Goal: Find specific page/section: Find specific page/section

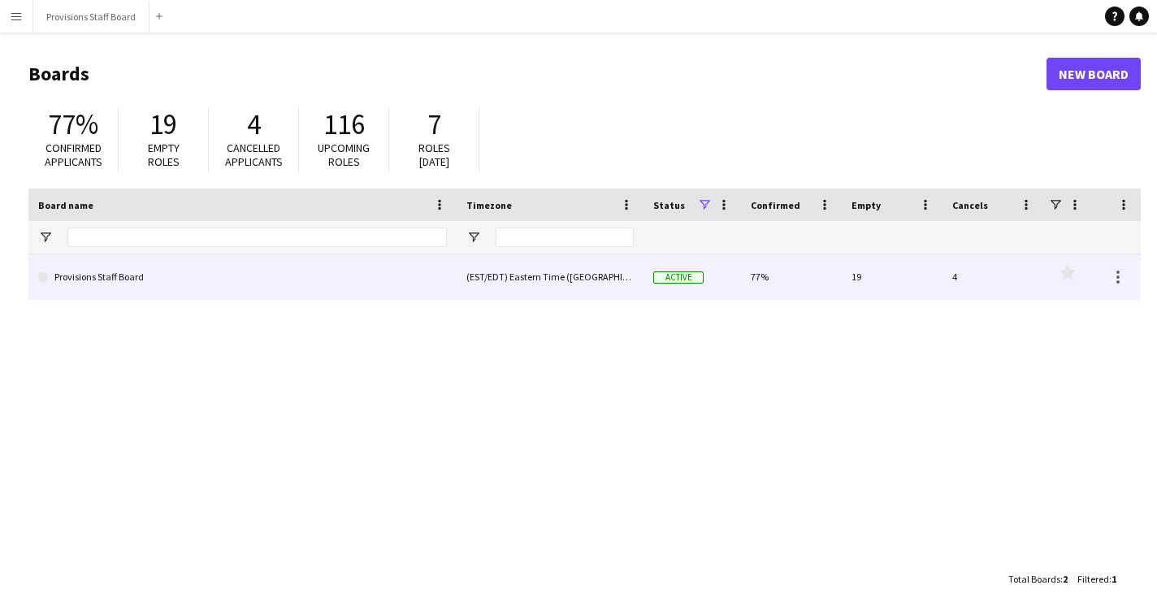
click at [292, 278] on link "Provisions Staff Board" at bounding box center [242, 277] width 409 height 46
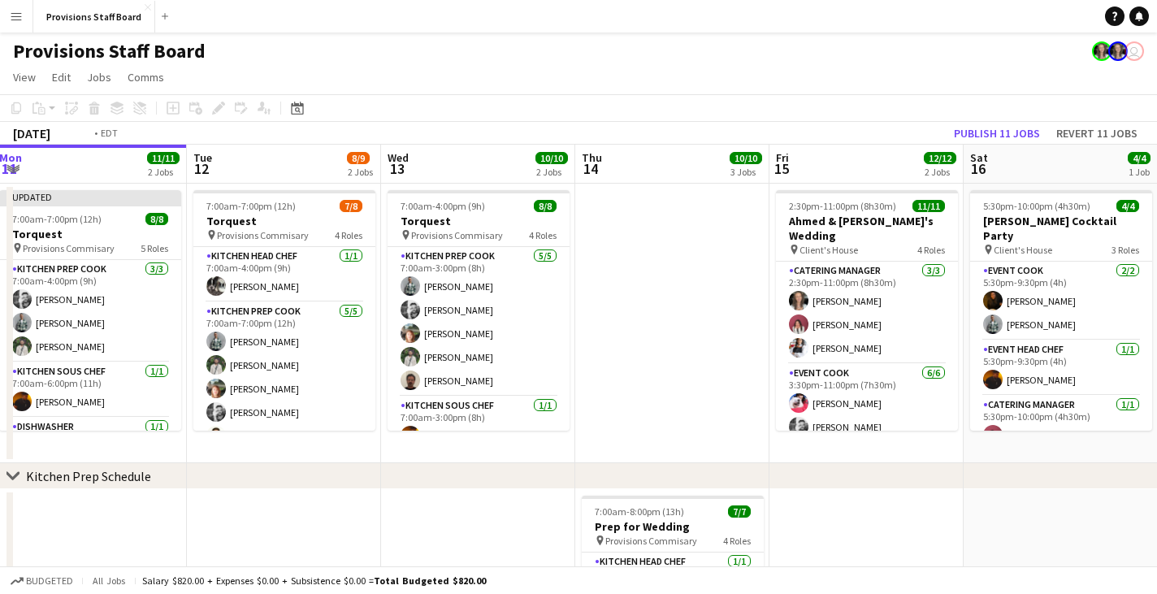
drag, startPoint x: 1035, startPoint y: 171, endPoint x: 912, endPoint y: 154, distance: 124.6
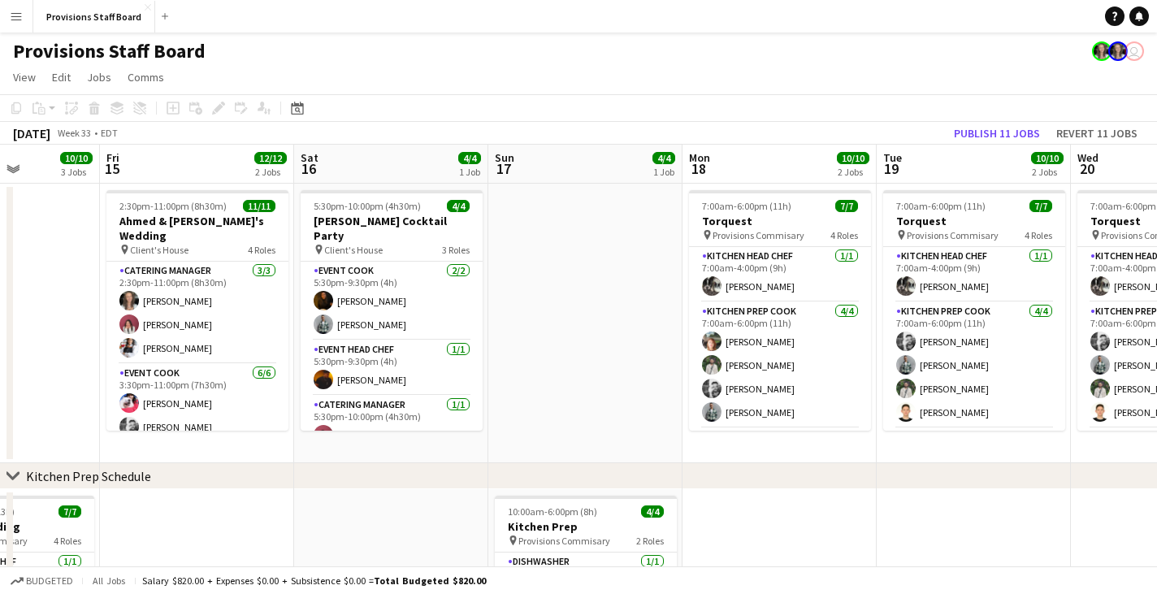
drag, startPoint x: 1067, startPoint y: 157, endPoint x: 445, endPoint y: 184, distance: 622.3
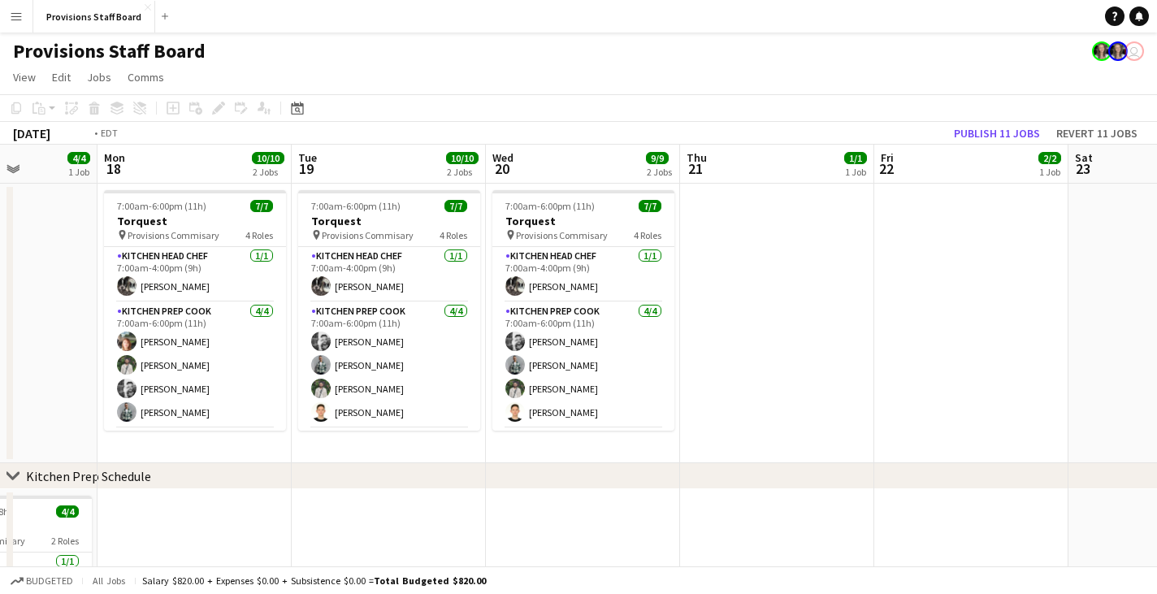
drag, startPoint x: 1078, startPoint y: 161, endPoint x: 479, endPoint y: 200, distance: 599.4
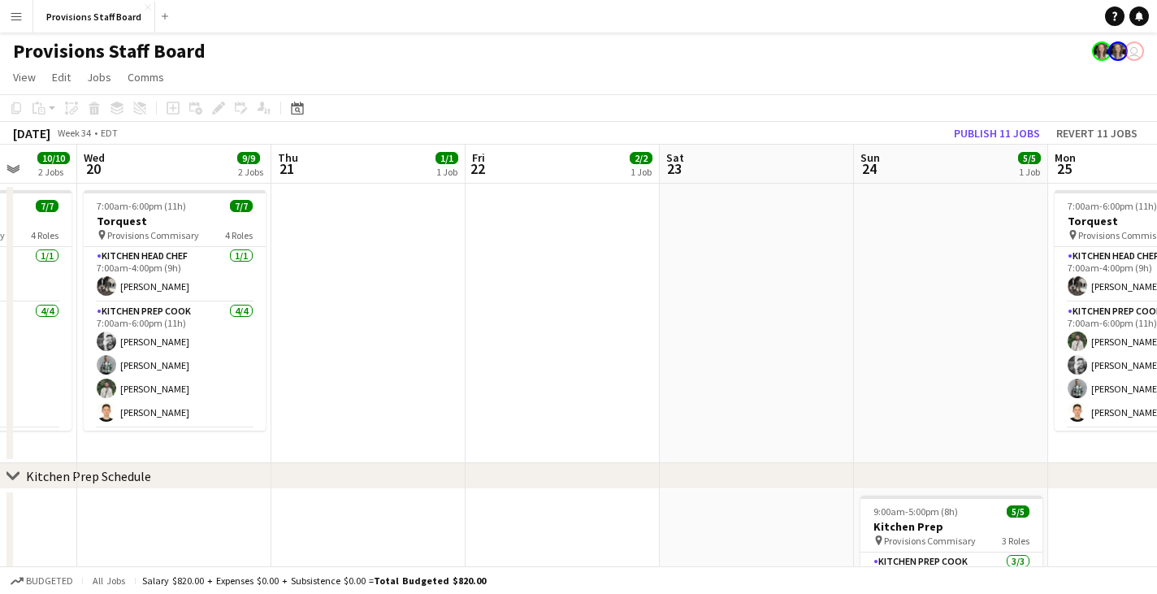
drag, startPoint x: 842, startPoint y: 199, endPoint x: 1055, endPoint y: 147, distance: 219.2
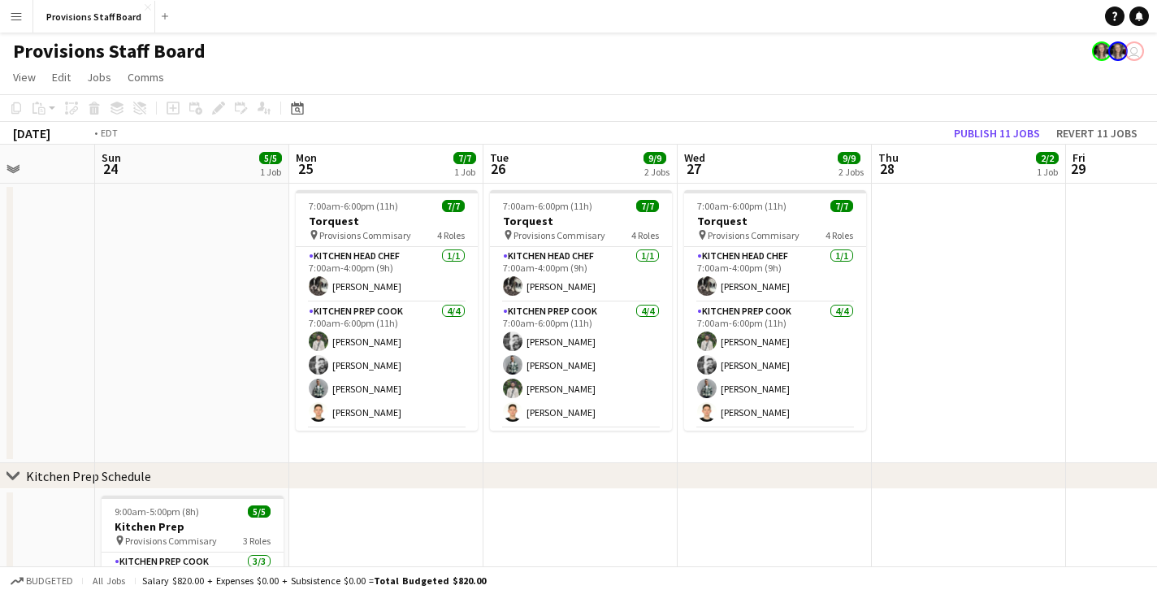
drag, startPoint x: 991, startPoint y: 175, endPoint x: 391, endPoint y: 183, distance: 599.8
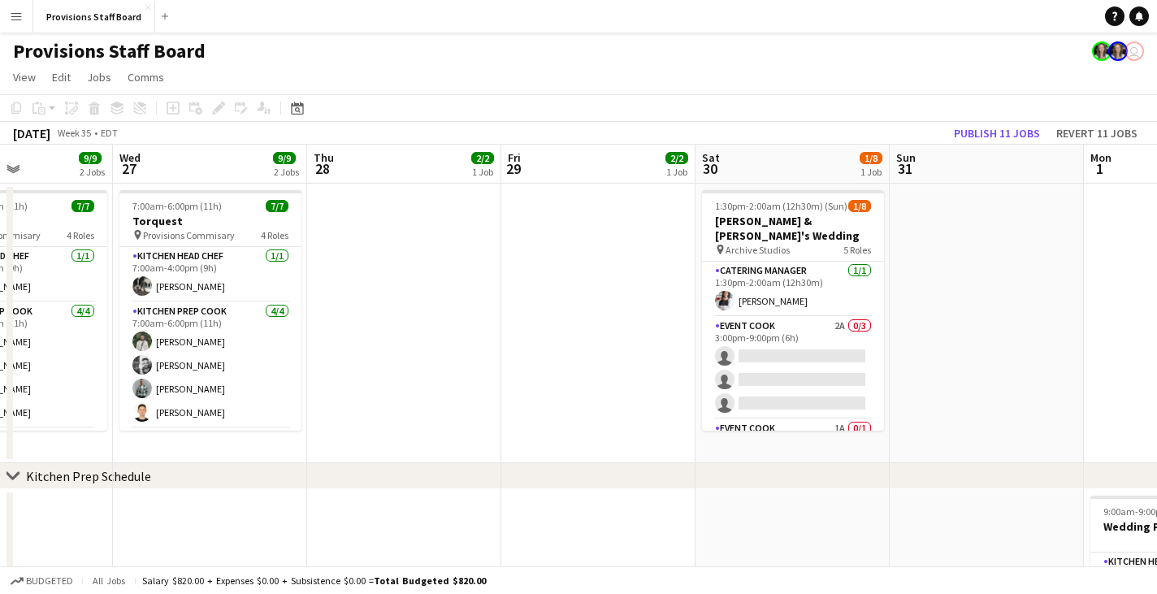
drag, startPoint x: 834, startPoint y: 176, endPoint x: 636, endPoint y: 171, distance: 198.4
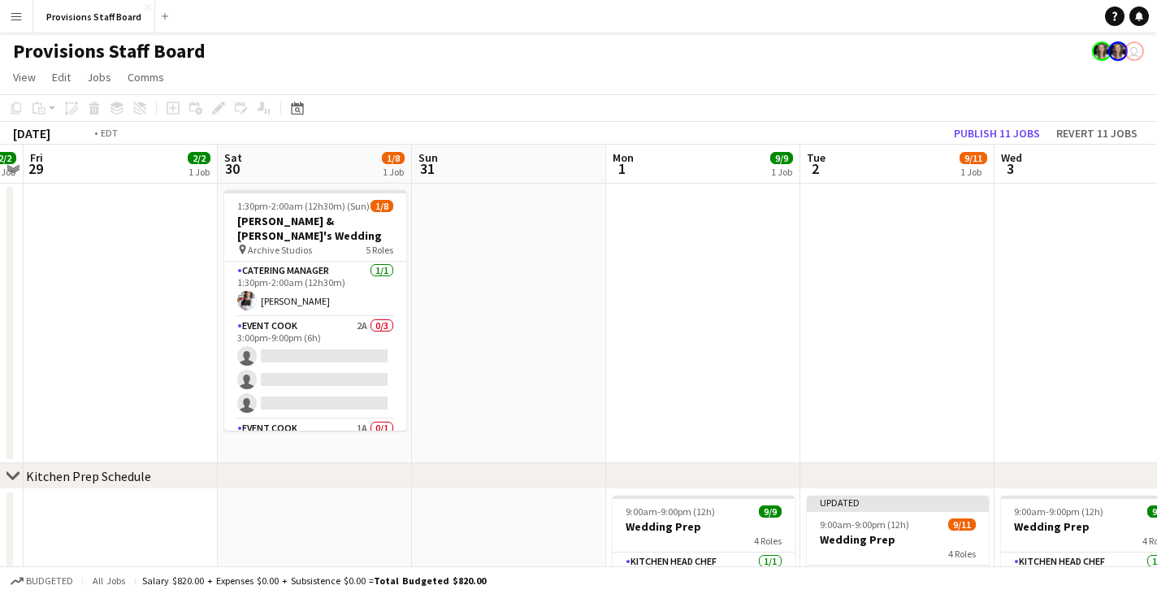
drag, startPoint x: 528, startPoint y: 232, endPoint x: 461, endPoint y: 232, distance: 67.5
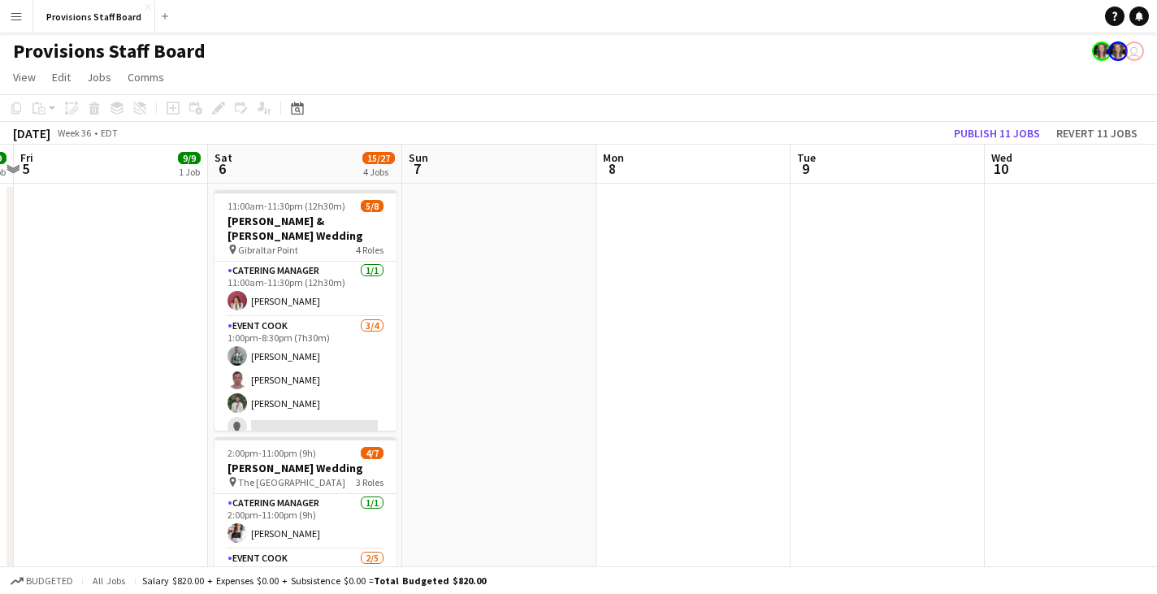
scroll to position [0, 579]
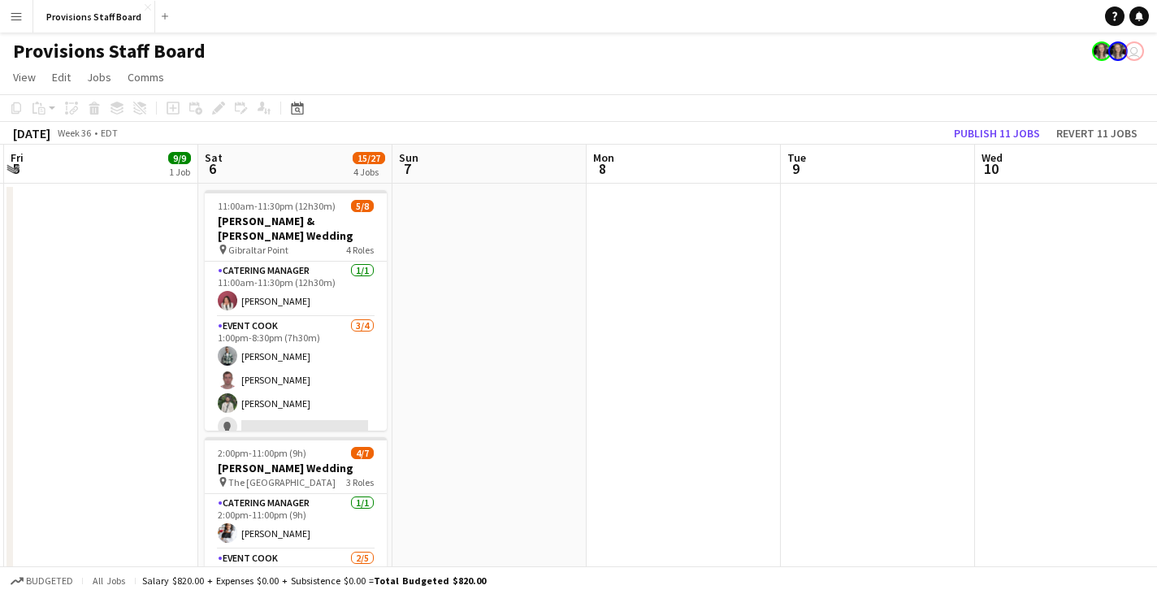
drag, startPoint x: 436, startPoint y: 195, endPoint x: 351, endPoint y: 202, distance: 84.8
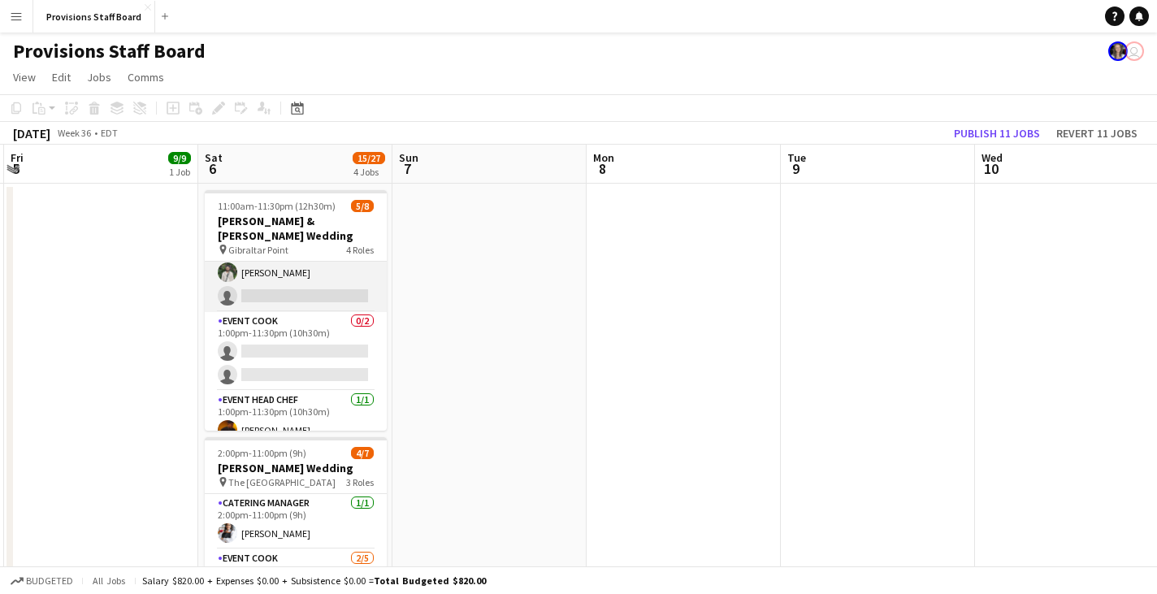
scroll to position [132, 0]
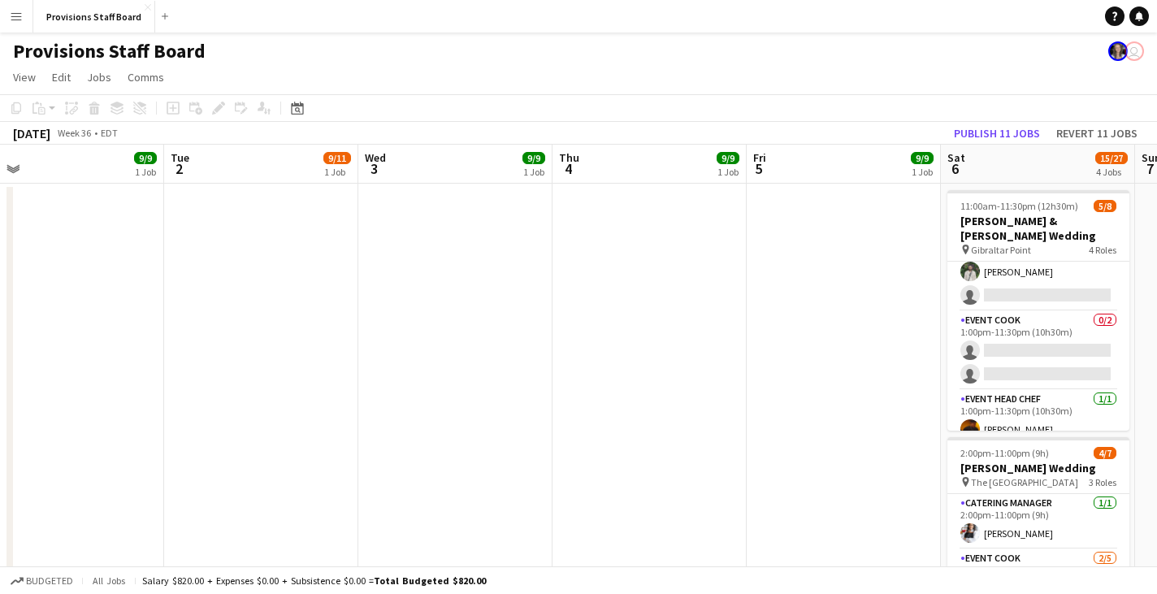
drag, startPoint x: 195, startPoint y: 164, endPoint x: 938, endPoint y: 245, distance: 747.2
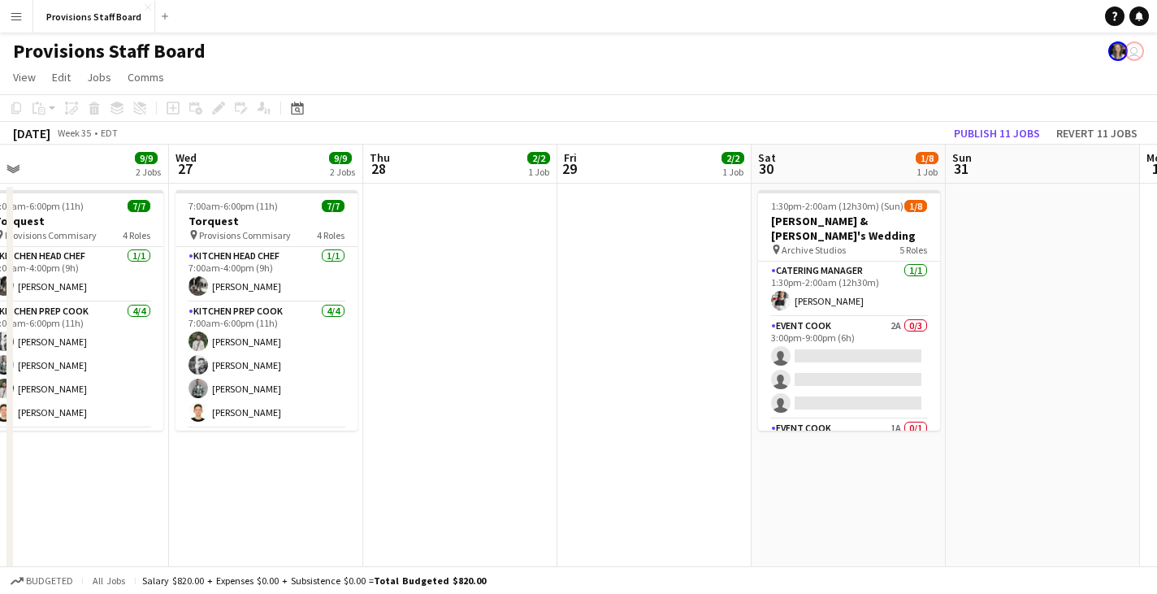
drag, startPoint x: 184, startPoint y: 171, endPoint x: 1055, endPoint y: 228, distance: 873.0
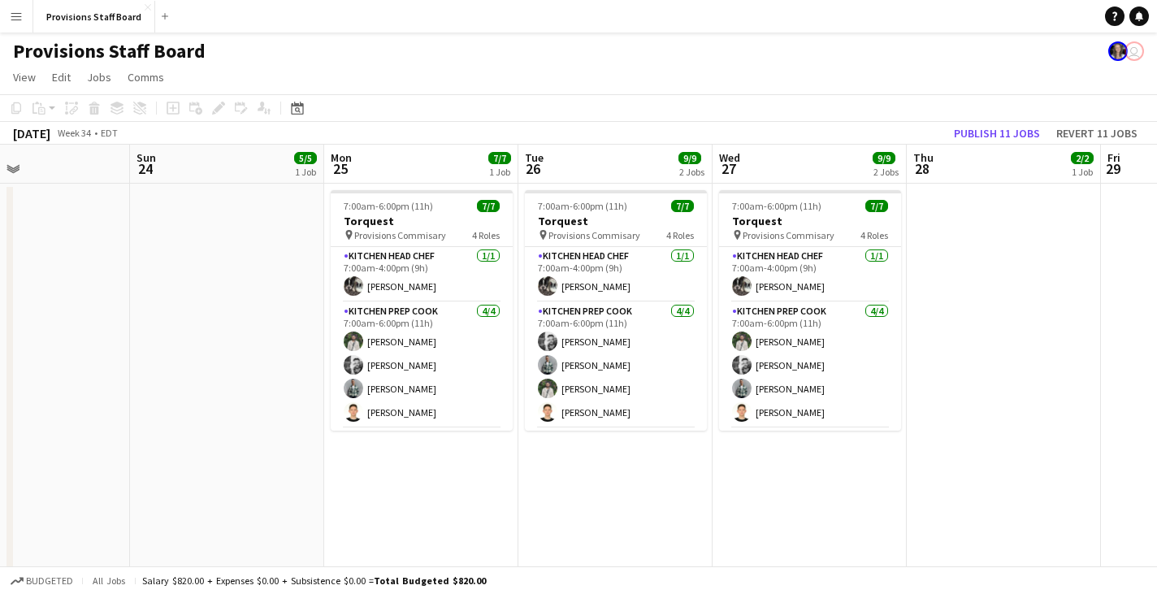
scroll to position [0, 449]
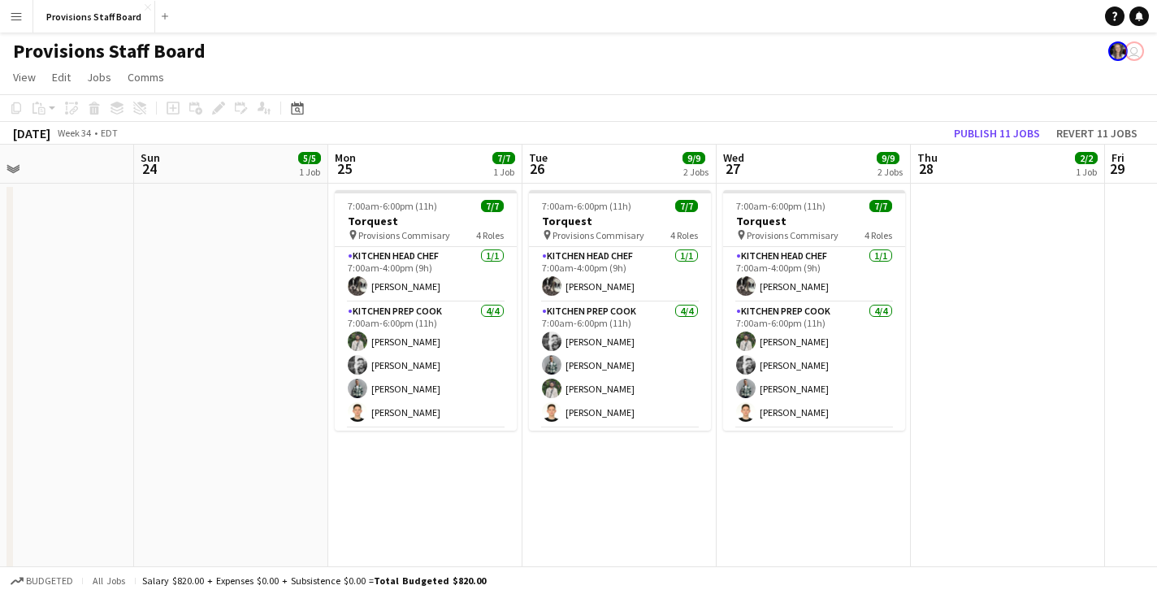
drag, startPoint x: 154, startPoint y: 167, endPoint x: 975, endPoint y: 209, distance: 821.9
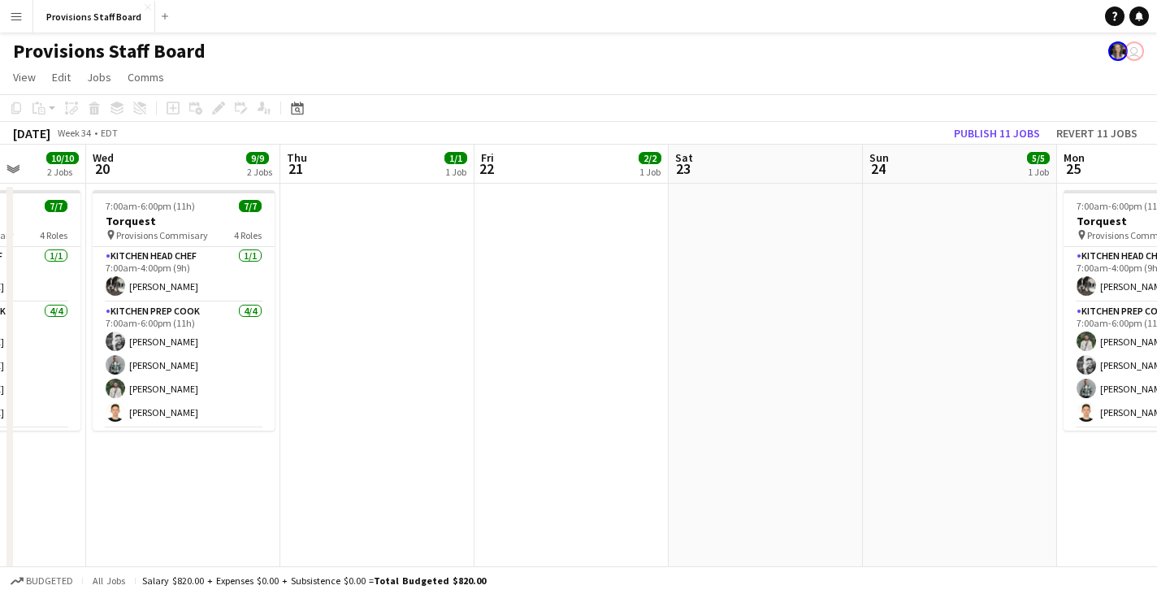
drag, startPoint x: 310, startPoint y: 179, endPoint x: 1168, endPoint y: 197, distance: 858.4
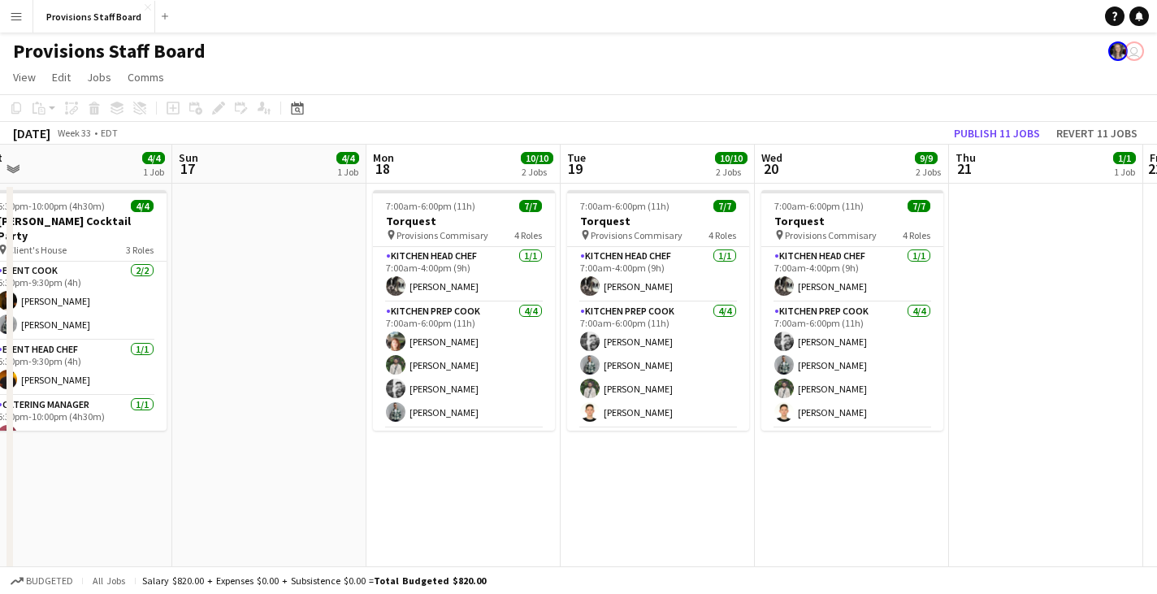
drag, startPoint x: 465, startPoint y: 159, endPoint x: 1107, endPoint y: 189, distance: 642.7
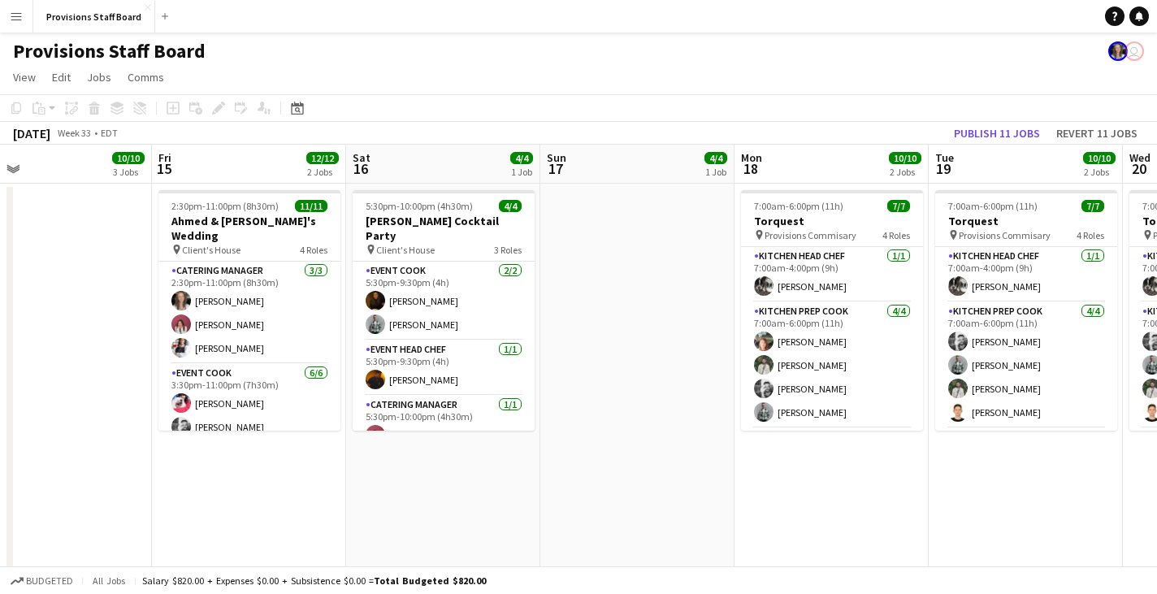
scroll to position [0, 402]
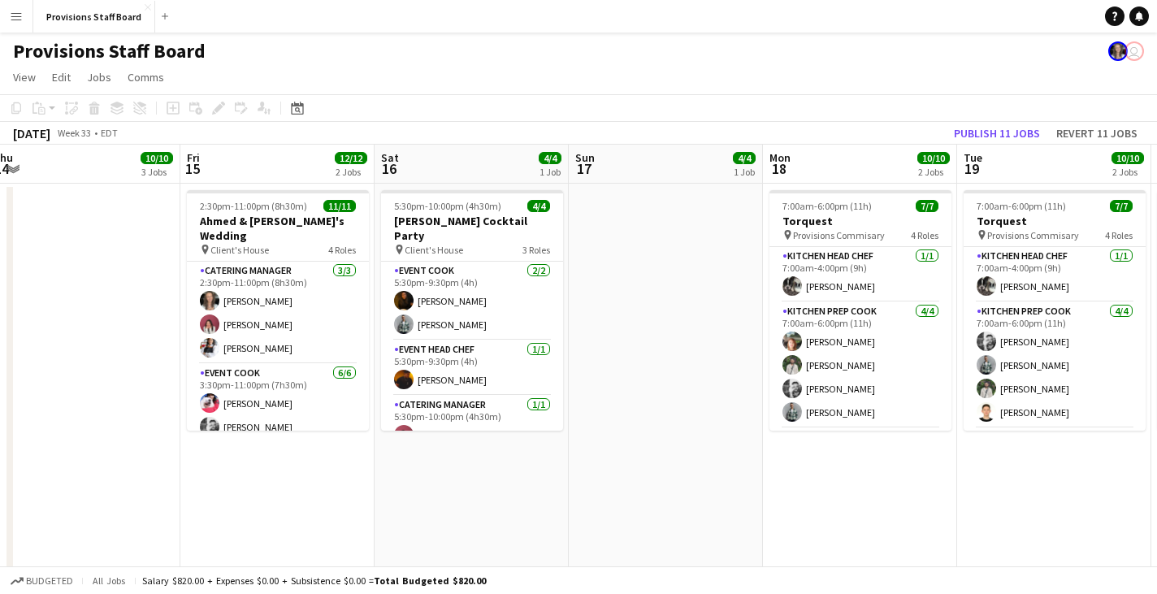
drag, startPoint x: 746, startPoint y: 189, endPoint x: 951, endPoint y: 188, distance: 204.8
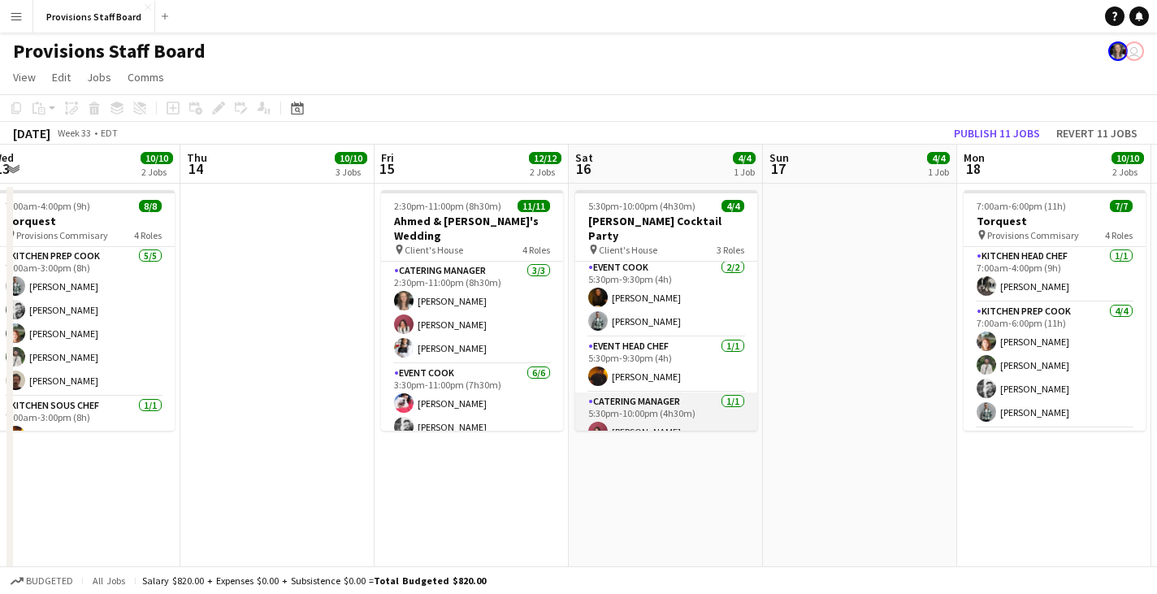
scroll to position [6, 0]
